Goal: Navigation & Orientation: Understand site structure

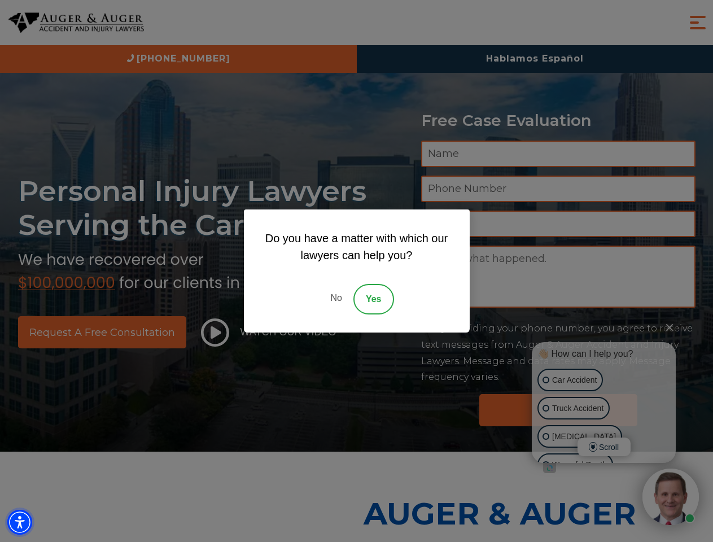
click at [20, 522] on img "Accessibility Menu" at bounding box center [19, 521] width 25 height 25
